Goal: Information Seeking & Learning: Learn about a topic

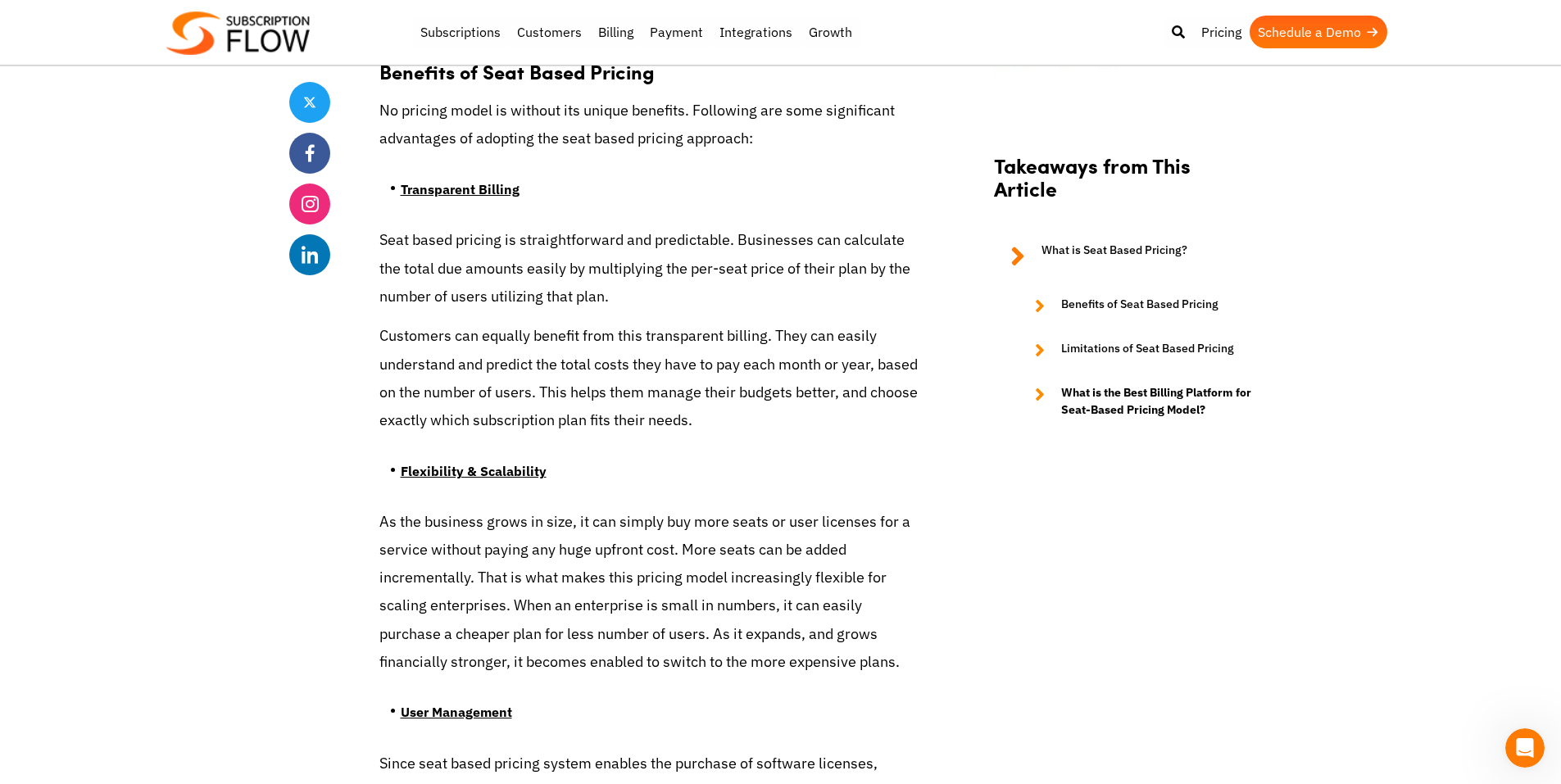
scroll to position [1556, 0]
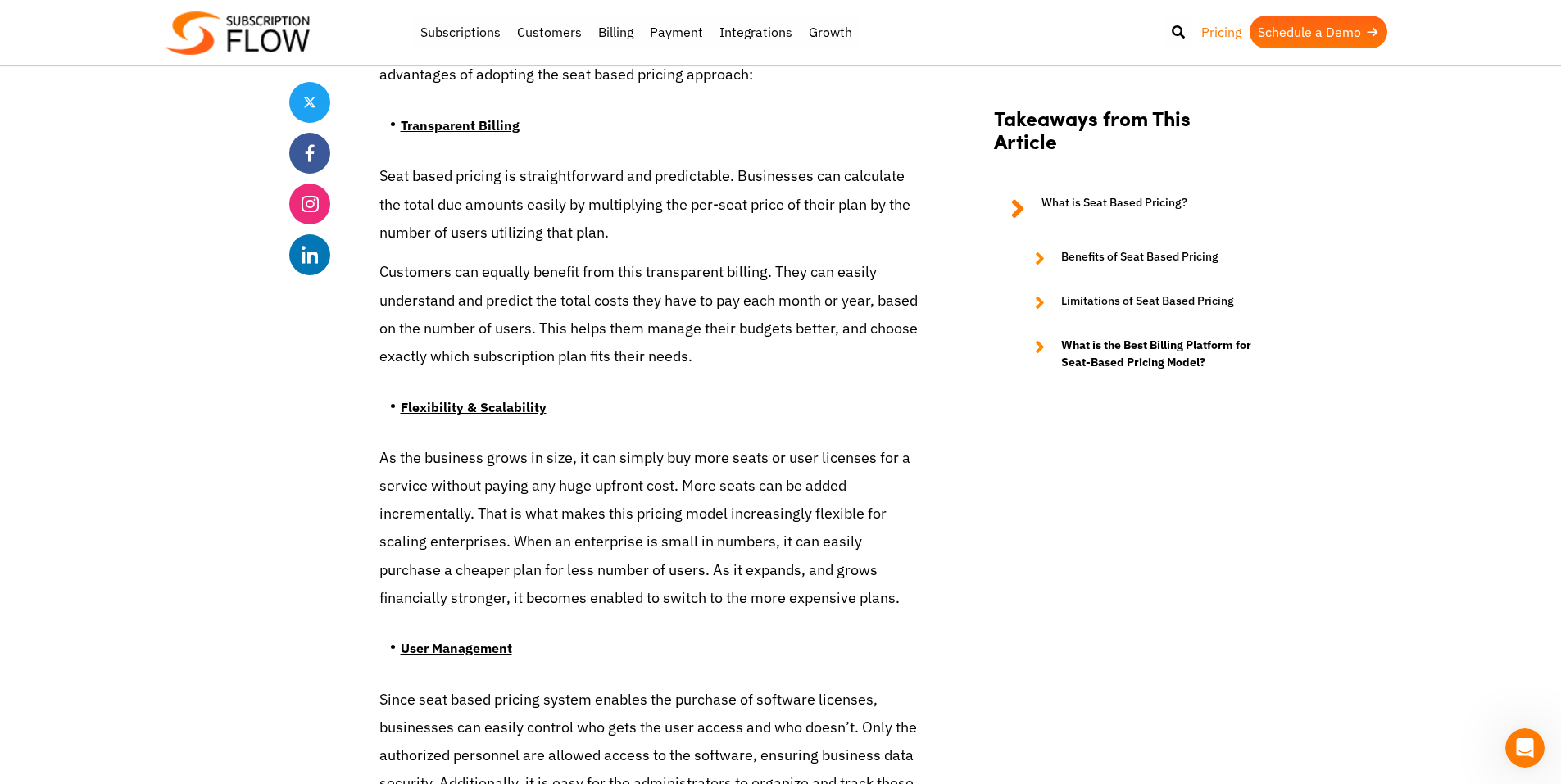
click at [1211, 32] on link "Pricing" at bounding box center [1221, 32] width 56 height 32
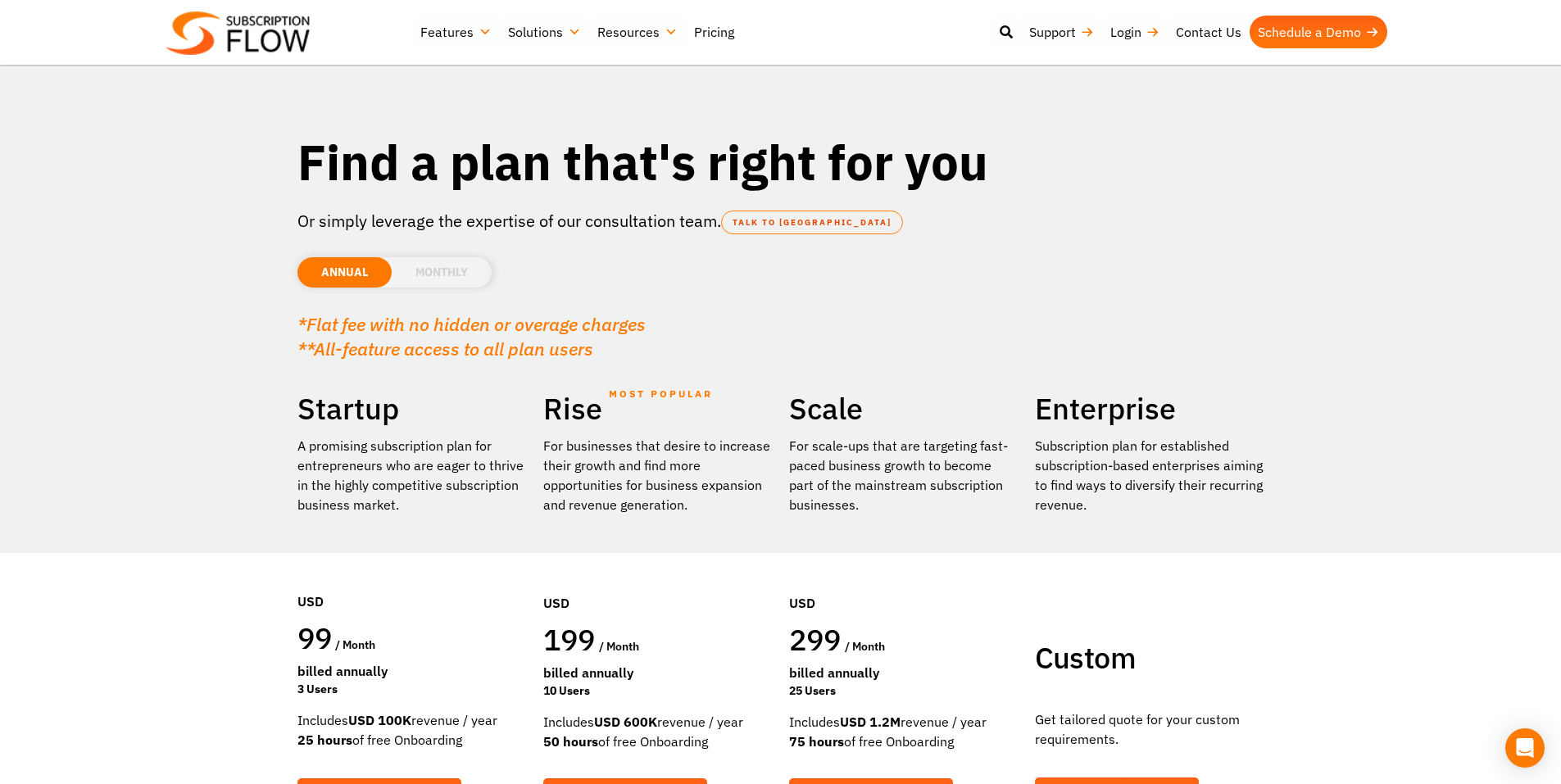
click at [433, 276] on li "MONTHLY" at bounding box center [441, 272] width 100 height 30
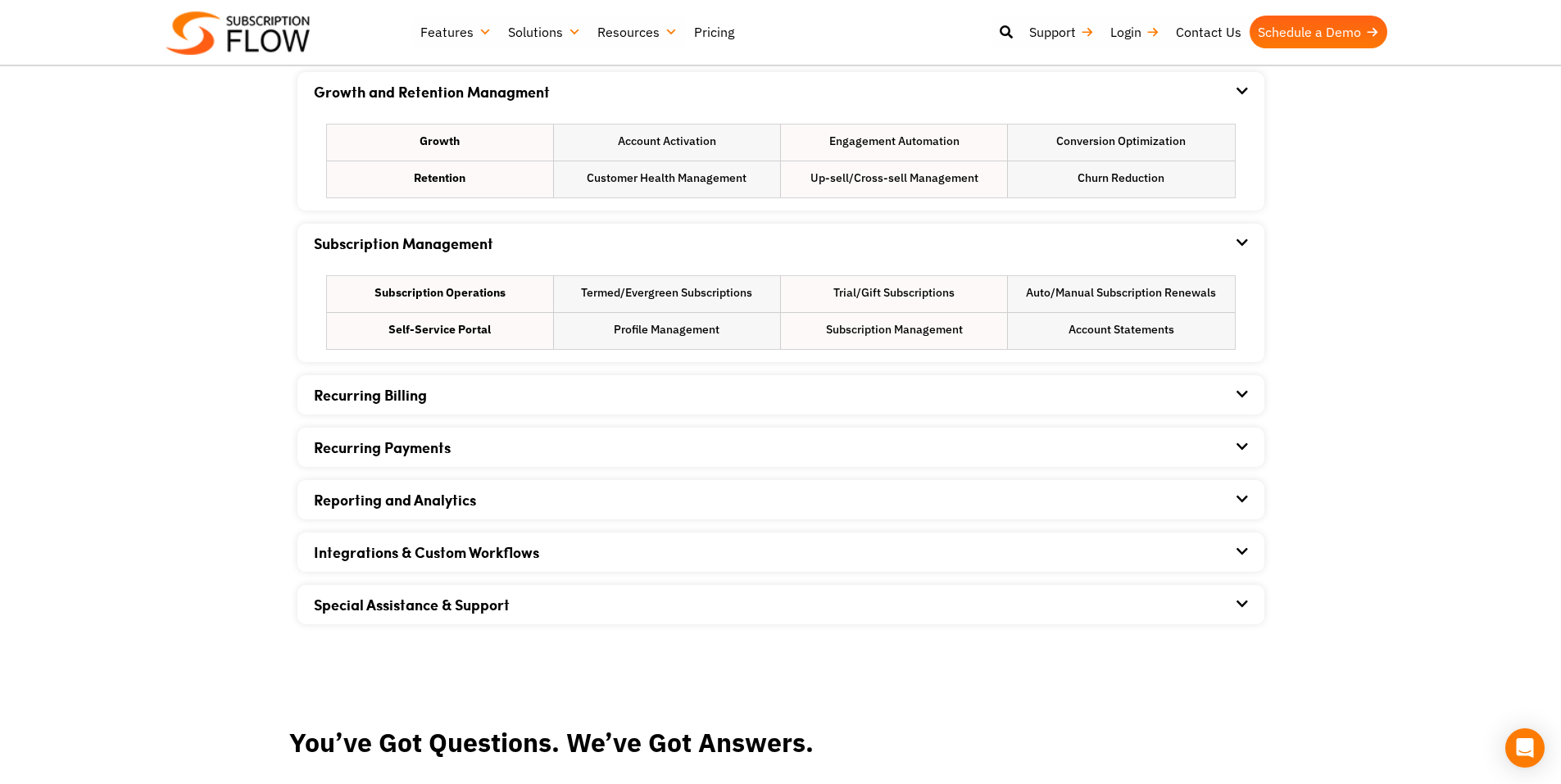
scroll to position [1064, 0]
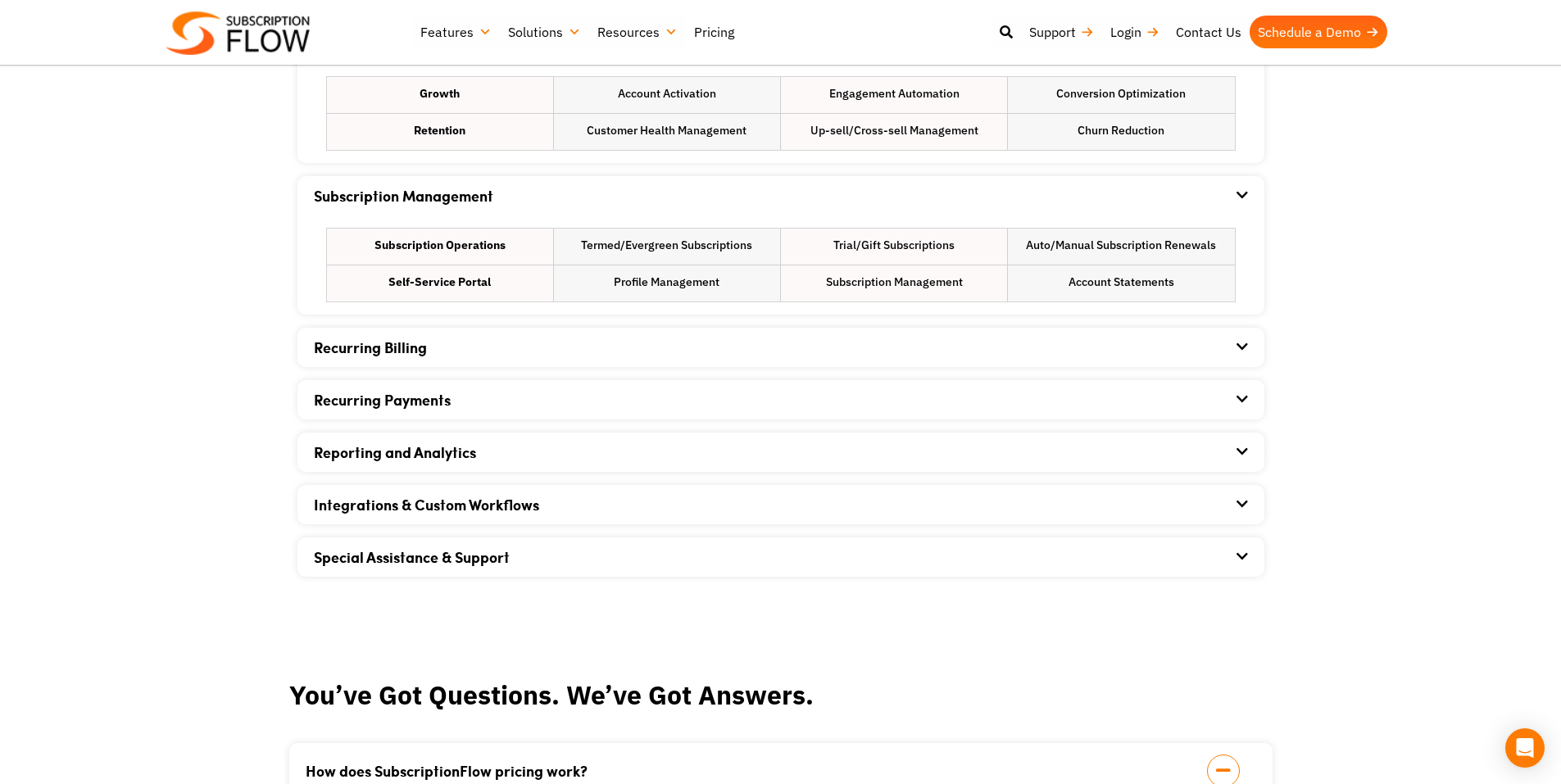
click at [392, 352] on link "Recurring Billing" at bounding box center [370, 347] width 113 height 21
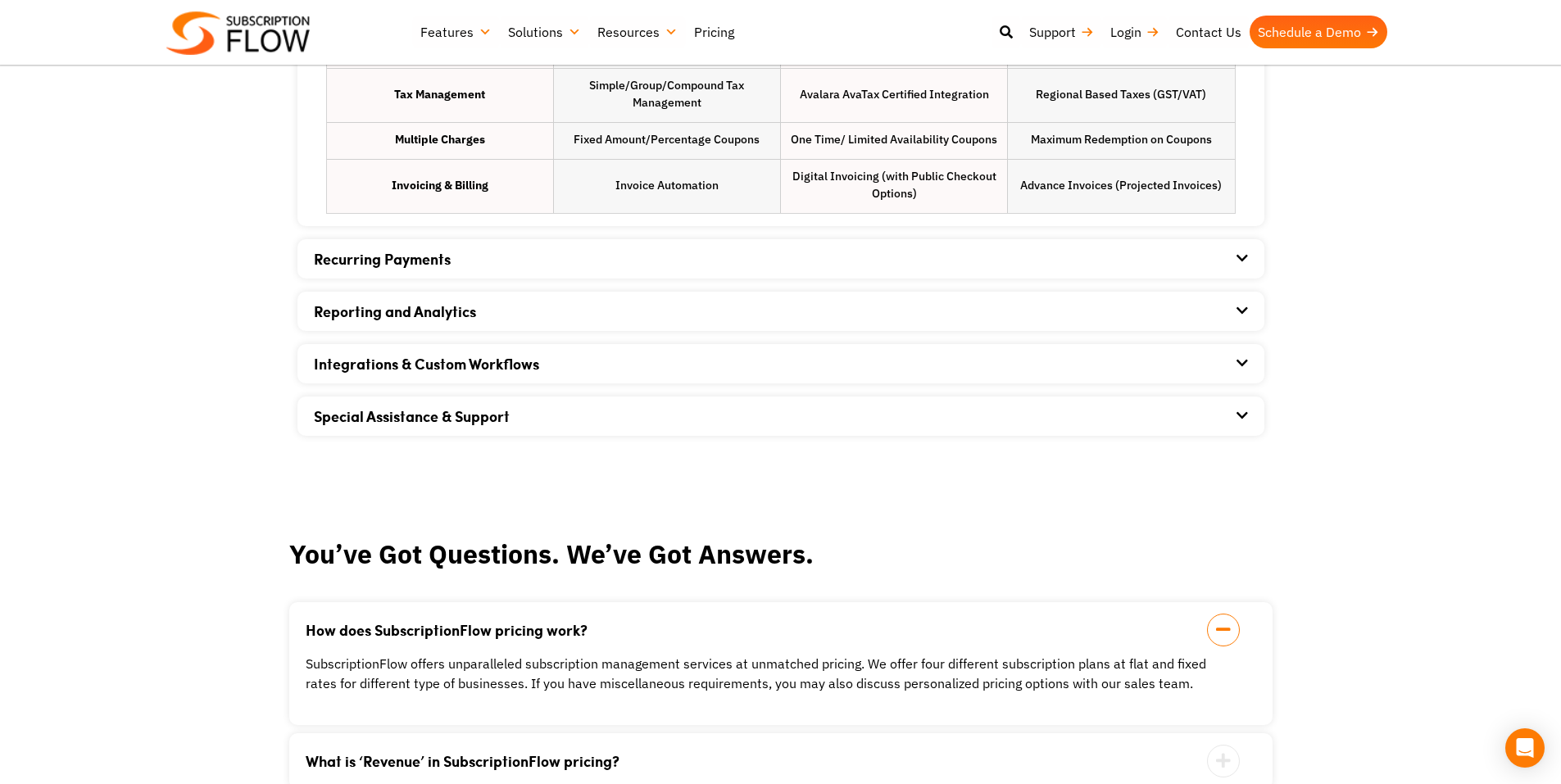
scroll to position [1556, 0]
